Goal: Information Seeking & Learning: Learn about a topic

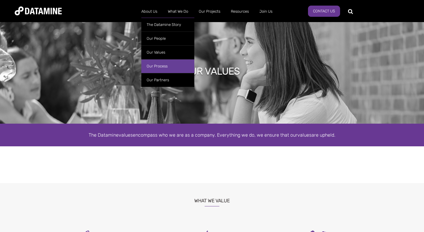
click at [158, 65] on link "Our Process" at bounding box center [167, 66] width 53 height 14
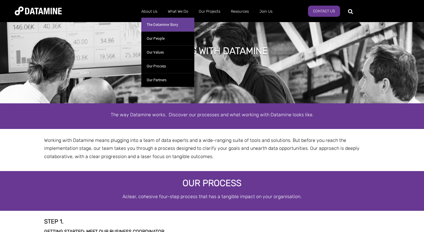
click at [161, 28] on link "The Datamine Story" at bounding box center [167, 25] width 53 height 14
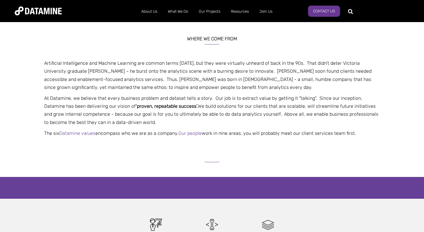
scroll to position [136, 0]
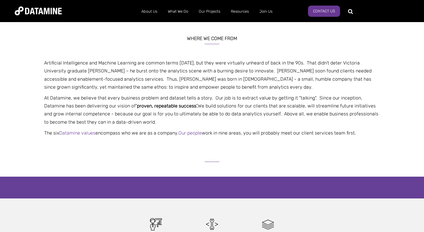
click at [85, 95] on p "At Datamine, we believe that every business problem and dataset tells a story. …" at bounding box center [212, 110] width 345 height 32
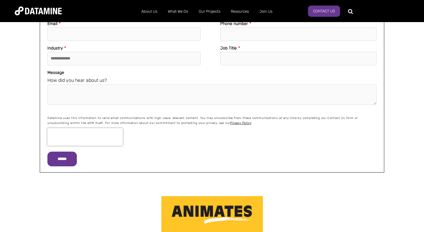
scroll to position [592, 0]
